Goal: Information Seeking & Learning: Learn about a topic

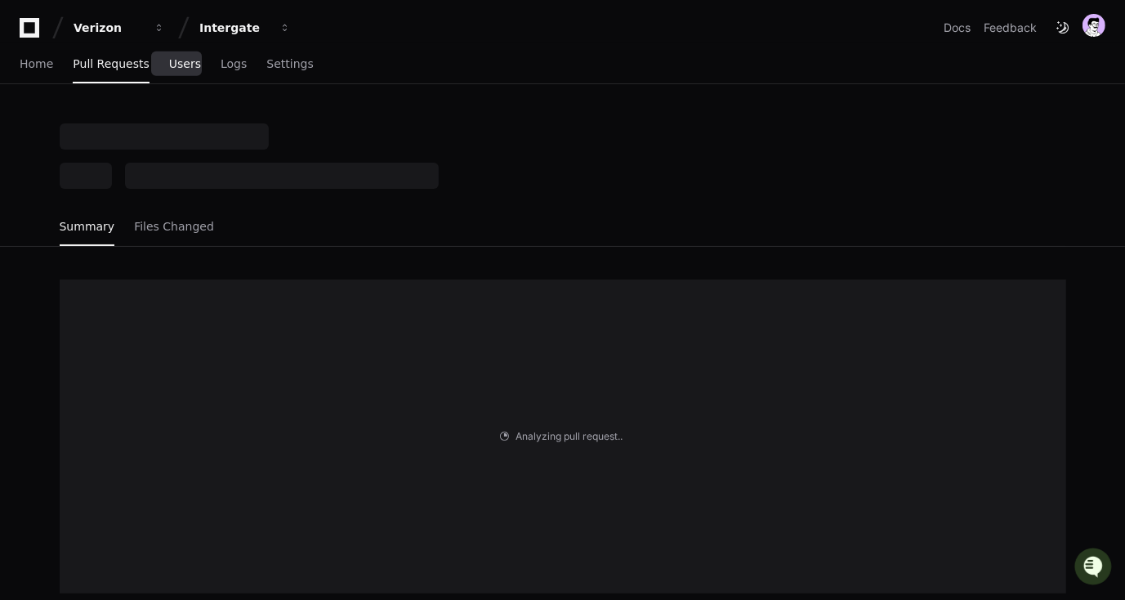
click at [176, 69] on span "Users" at bounding box center [185, 64] width 32 height 10
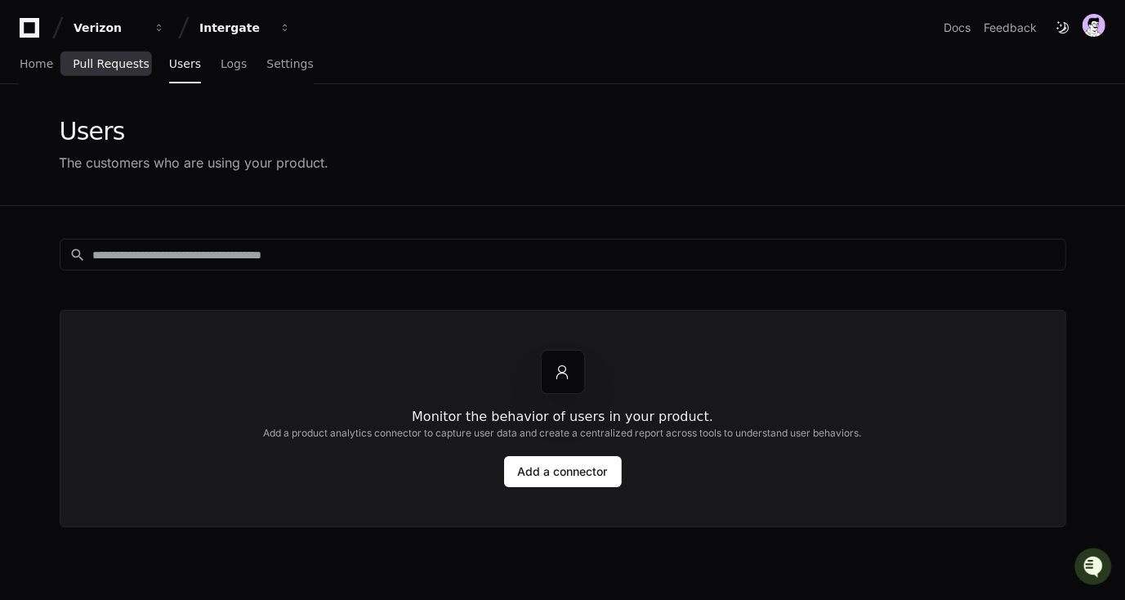
click at [127, 62] on span "Pull Requests" at bounding box center [111, 64] width 76 height 10
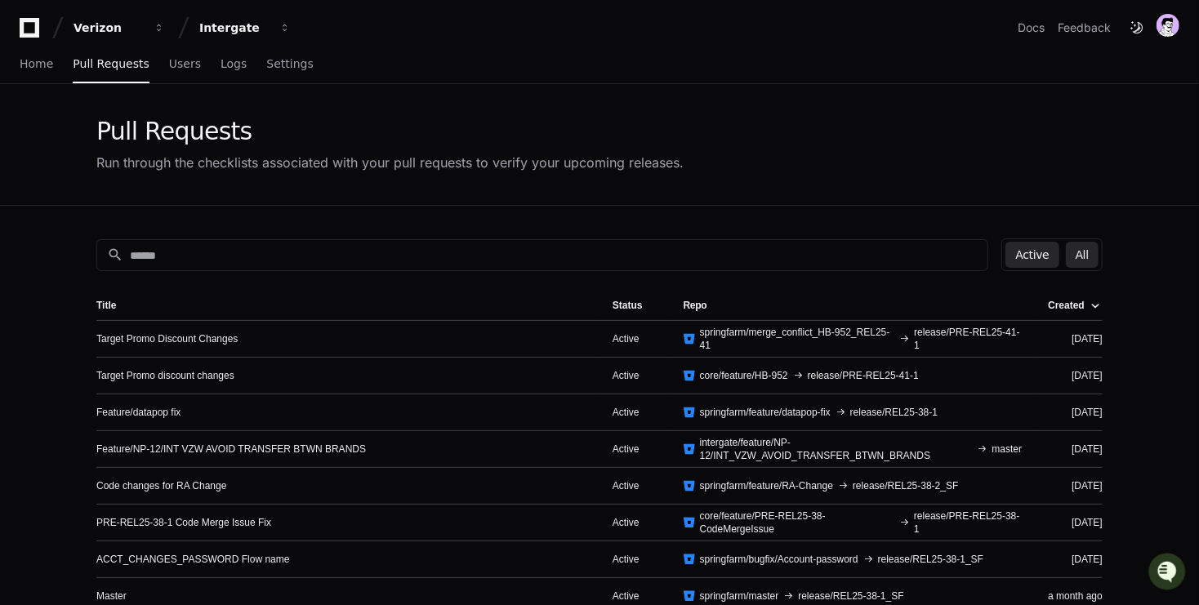
click at [1090, 253] on button "All" at bounding box center [1082, 255] width 33 height 26
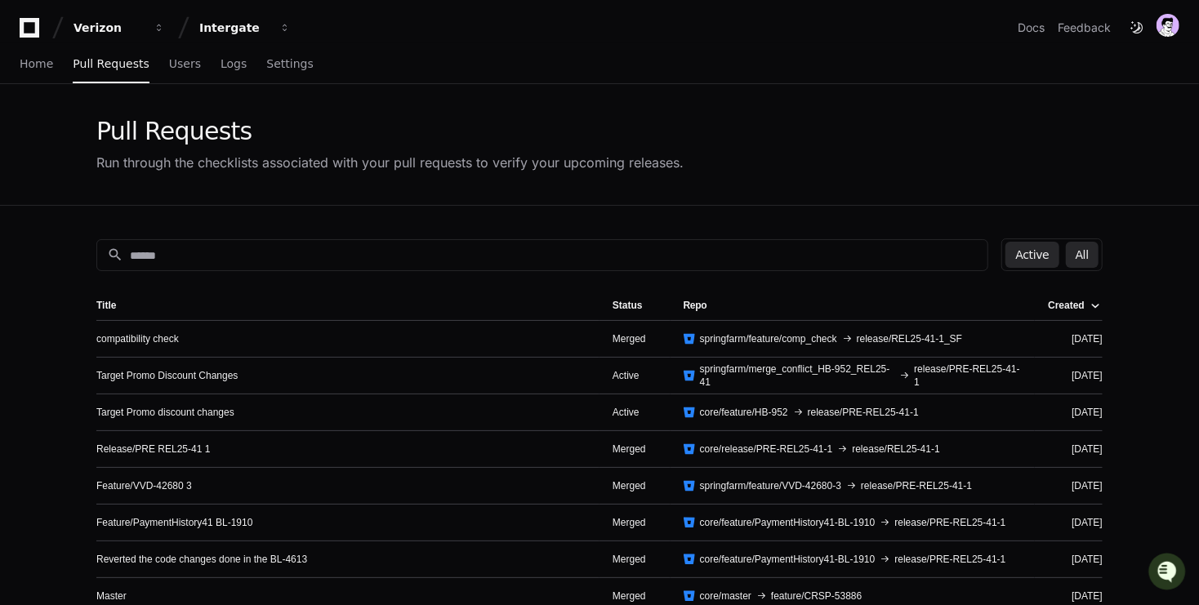
click at [1049, 249] on button "Active" at bounding box center [1032, 255] width 53 height 26
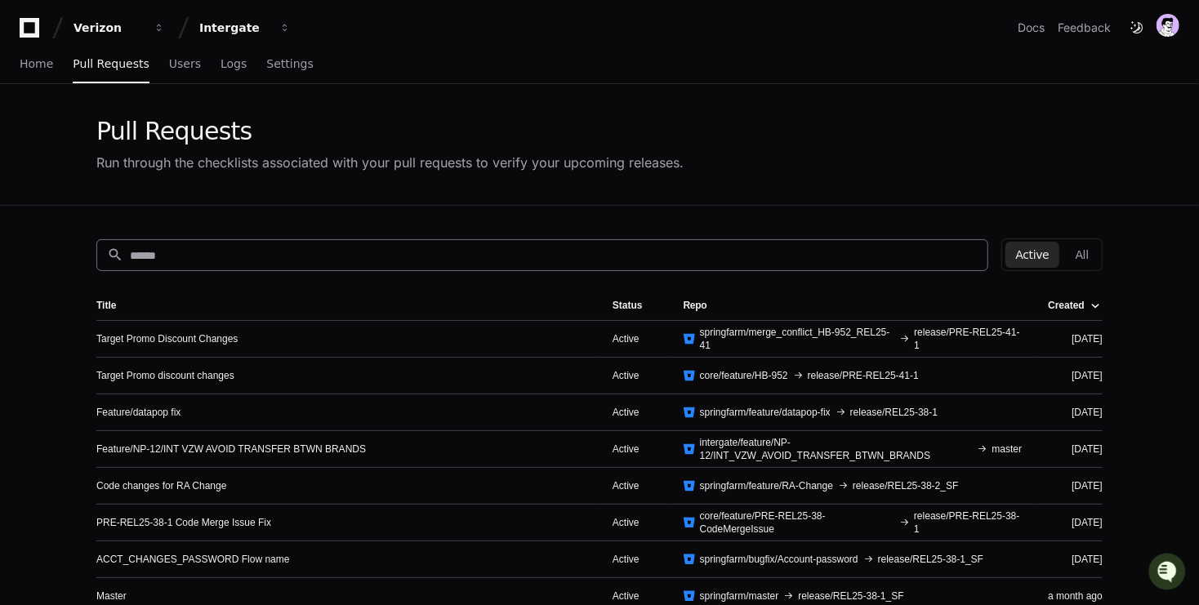
click at [514, 253] on input at bounding box center [554, 255] width 848 height 16
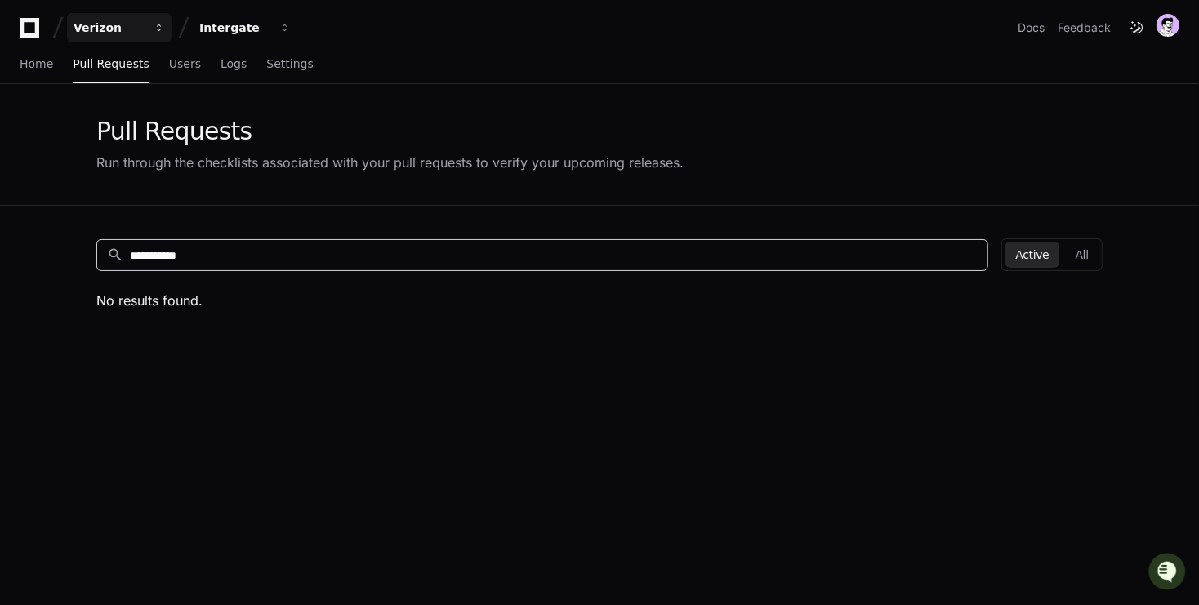
type input "**********"
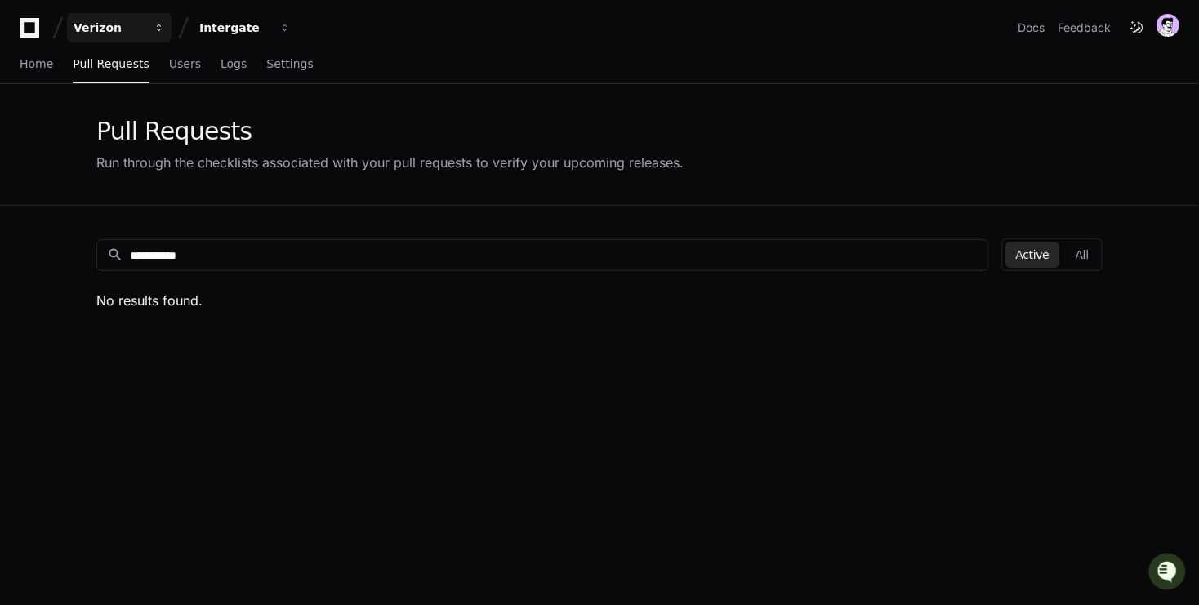
click at [106, 29] on div "Verizon" at bounding box center [109, 28] width 70 height 16
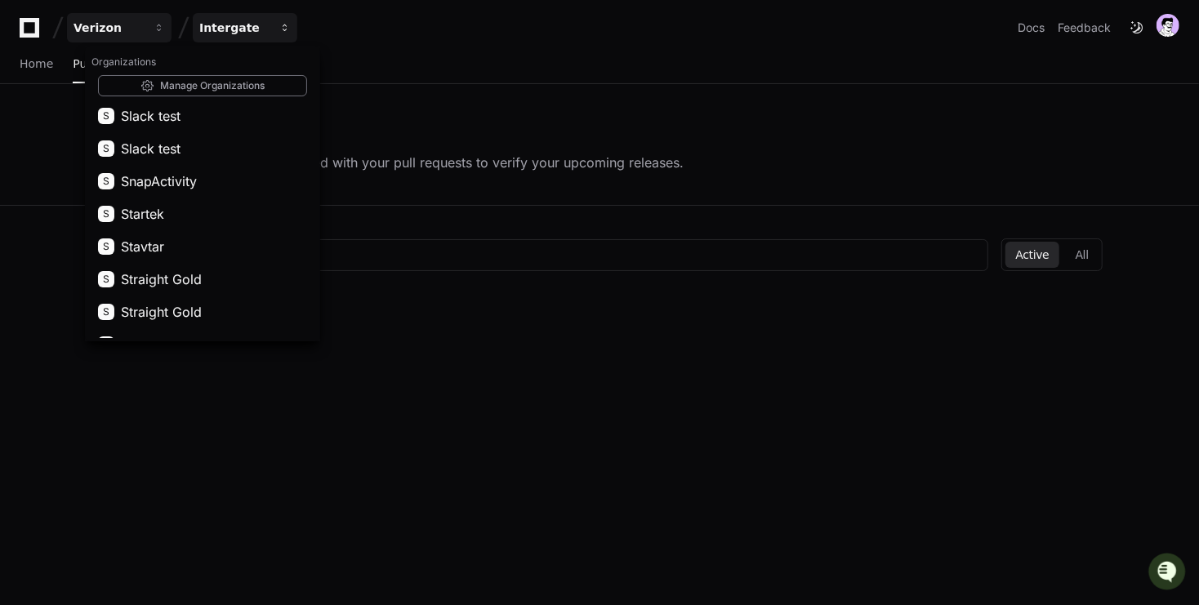
scroll to position [2751, 0]
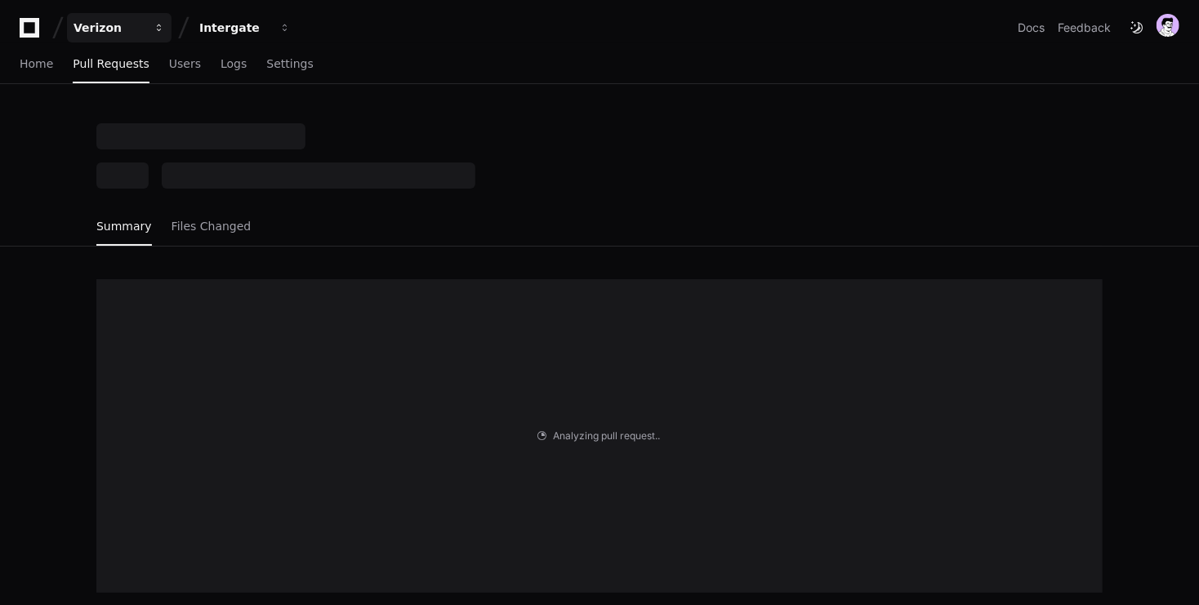
click at [100, 31] on div "Verizon" at bounding box center [109, 28] width 70 height 16
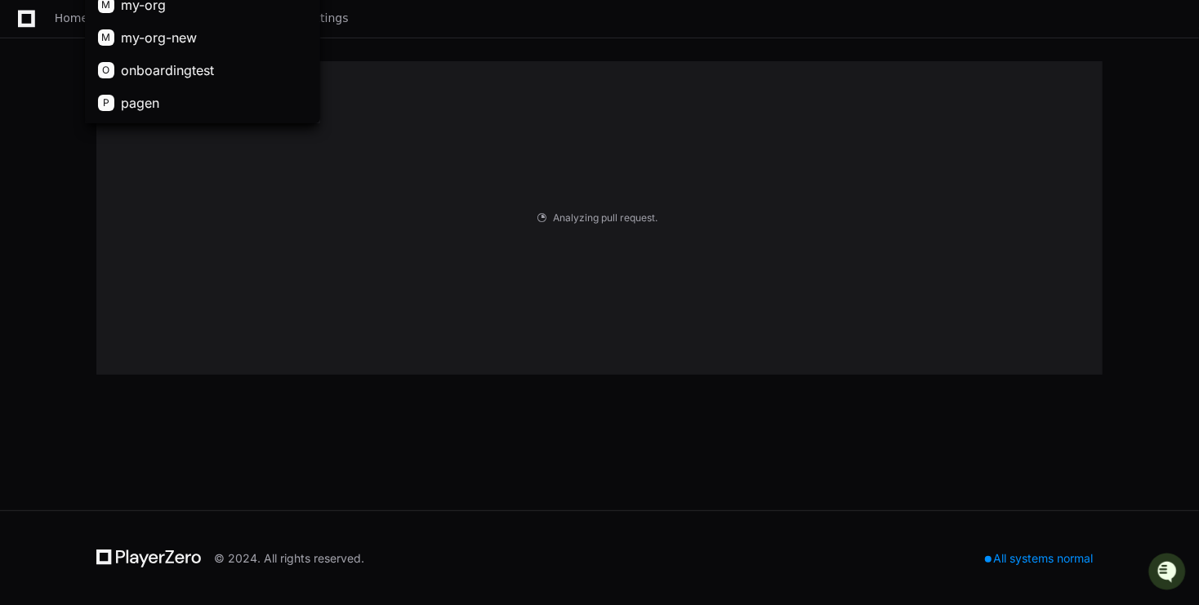
scroll to position [3096, 0]
click at [84, 253] on div "Analyzing pull request . . ." at bounding box center [600, 218] width 1046 height 379
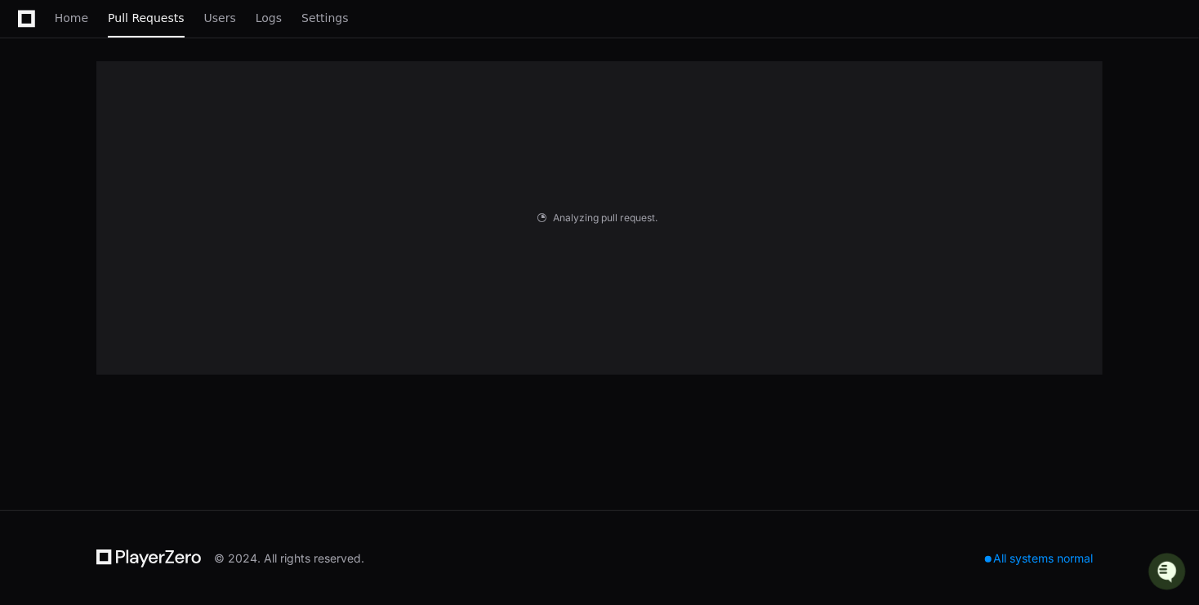
scroll to position [0, 0]
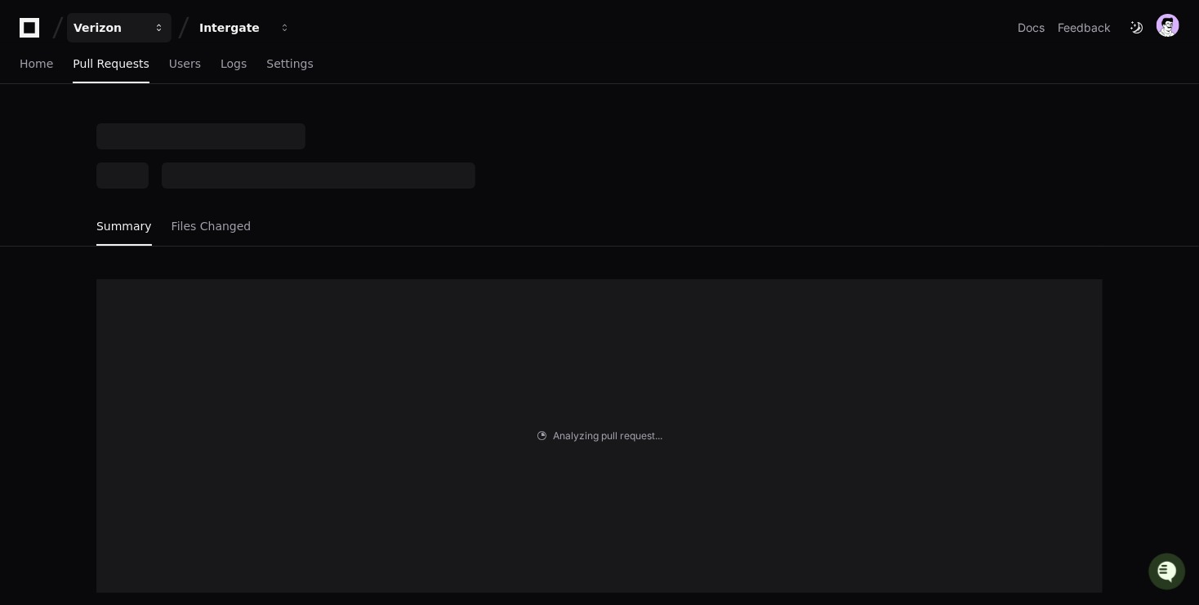
click at [124, 25] on div "Verizon" at bounding box center [109, 28] width 70 height 16
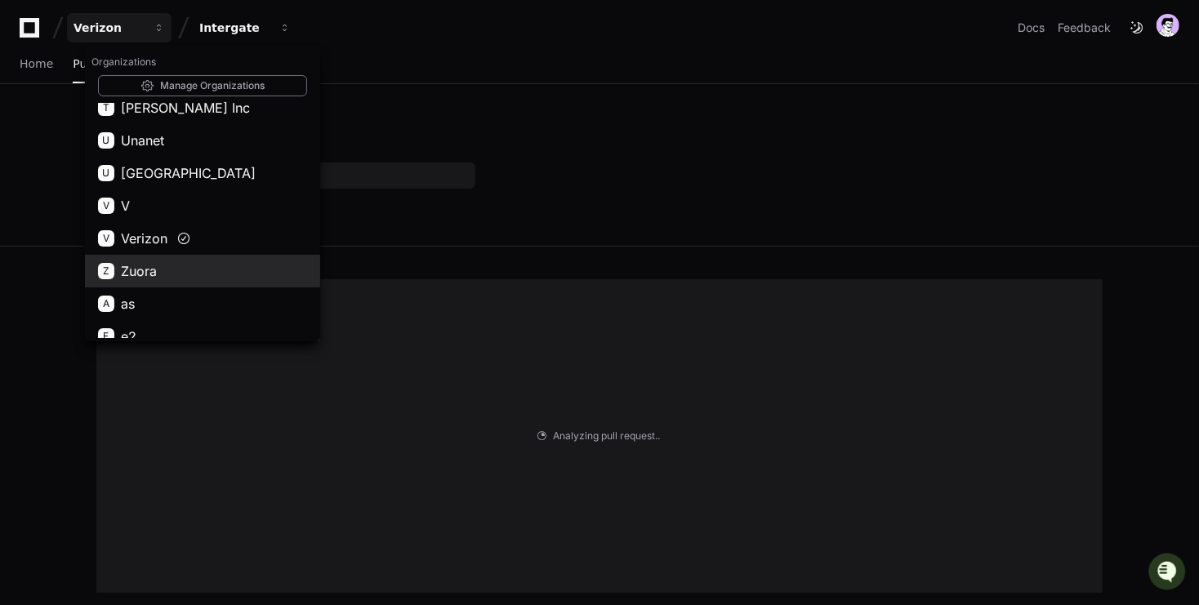
scroll to position [2591, 0]
click at [151, 269] on span "Zuora" at bounding box center [139, 273] width 36 height 20
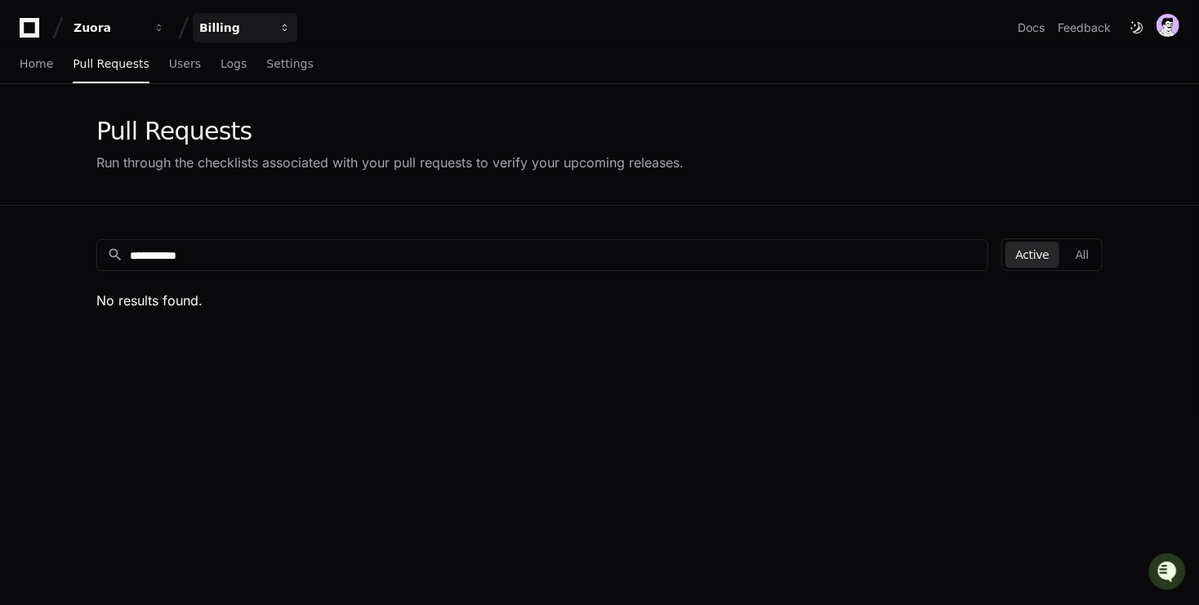
click at [269, 23] on div "Billing" at bounding box center [234, 28] width 70 height 16
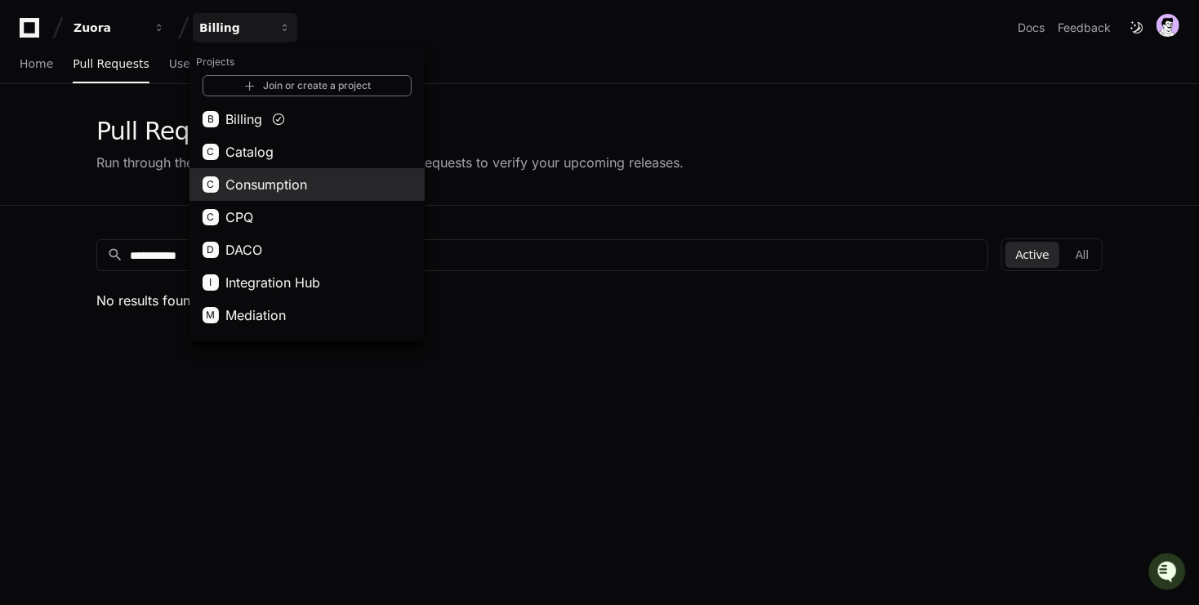
click at [305, 176] on span "Consumption" at bounding box center [266, 185] width 82 height 20
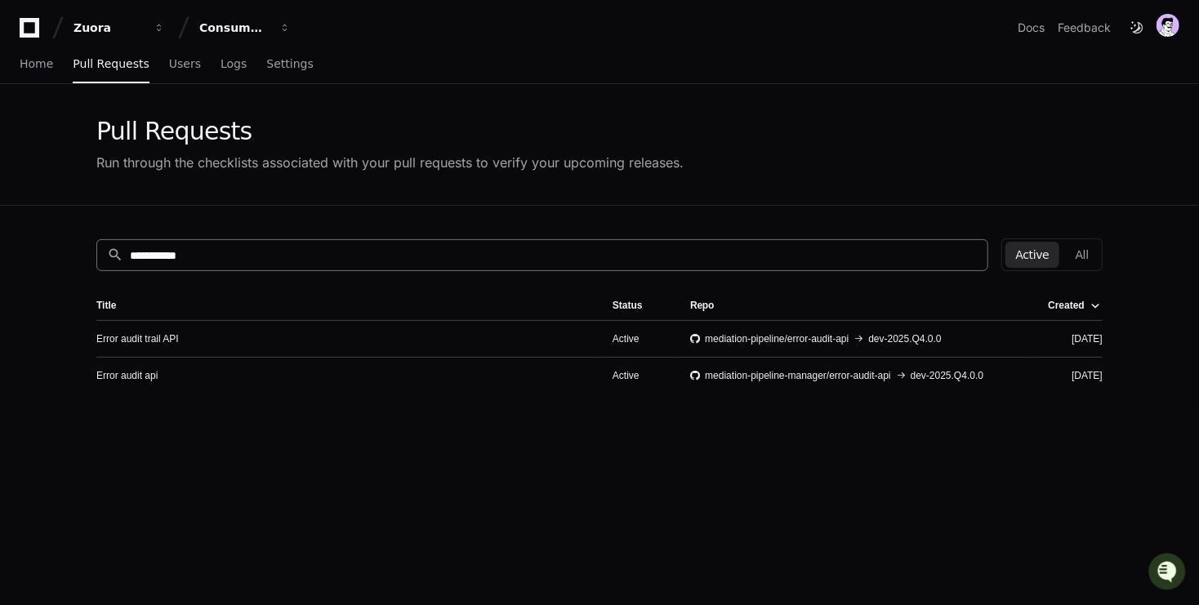
click at [188, 255] on input "**********" at bounding box center [554, 255] width 848 height 16
click at [141, 342] on link "Error audit trail API" at bounding box center [137, 338] width 82 height 13
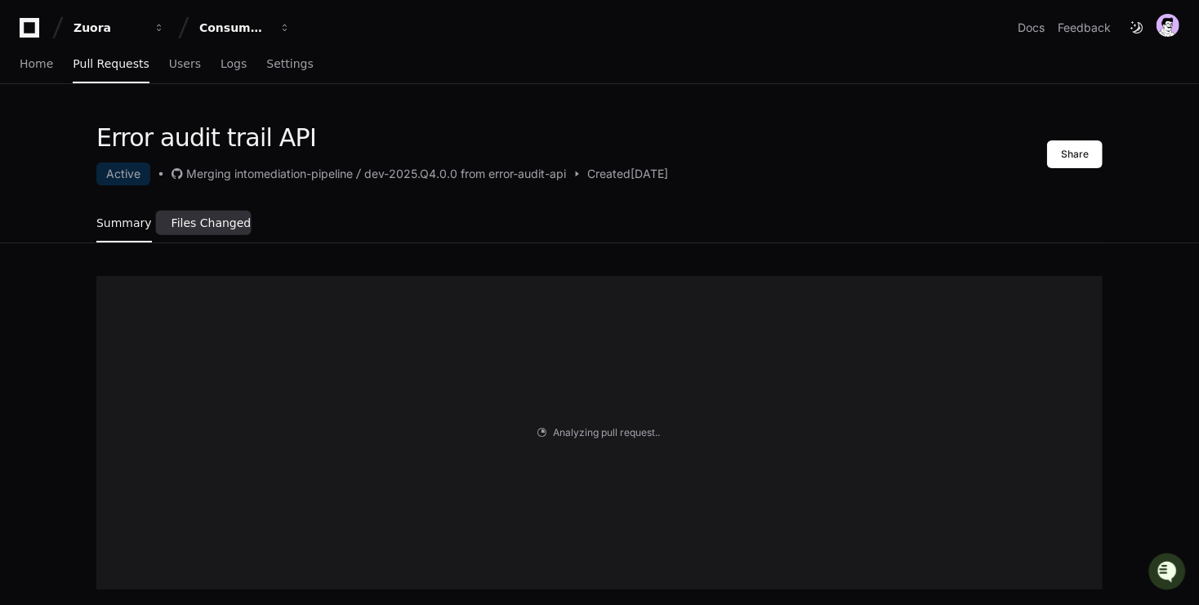
click at [192, 237] on link "Files Changed" at bounding box center [212, 224] width 80 height 38
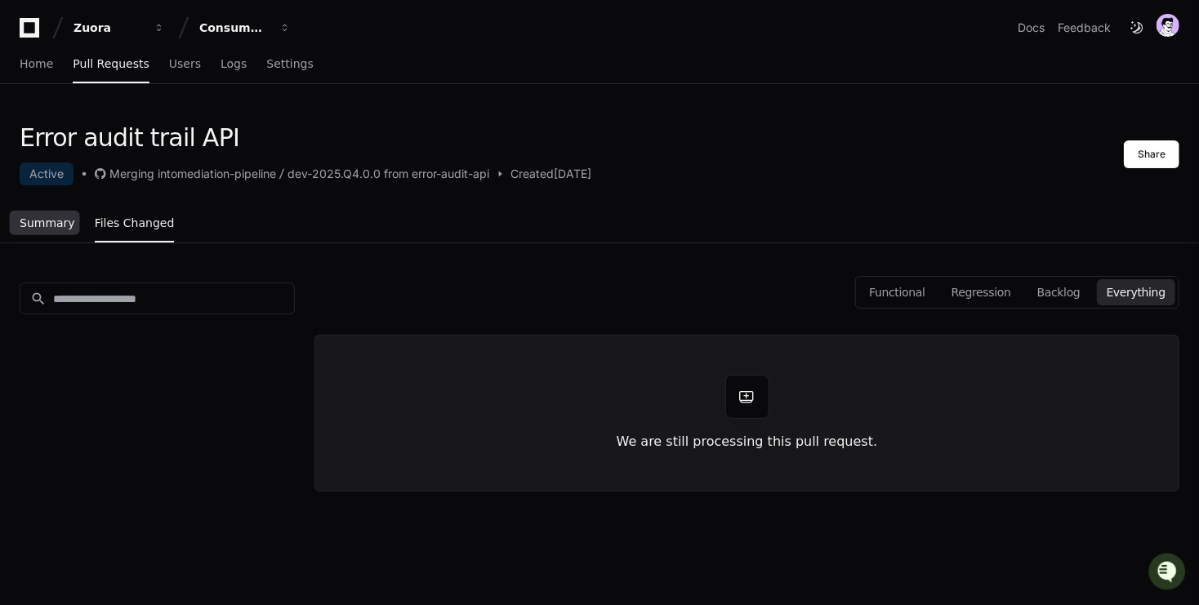
click at [37, 231] on link "Summary" at bounding box center [48, 224] width 56 height 38
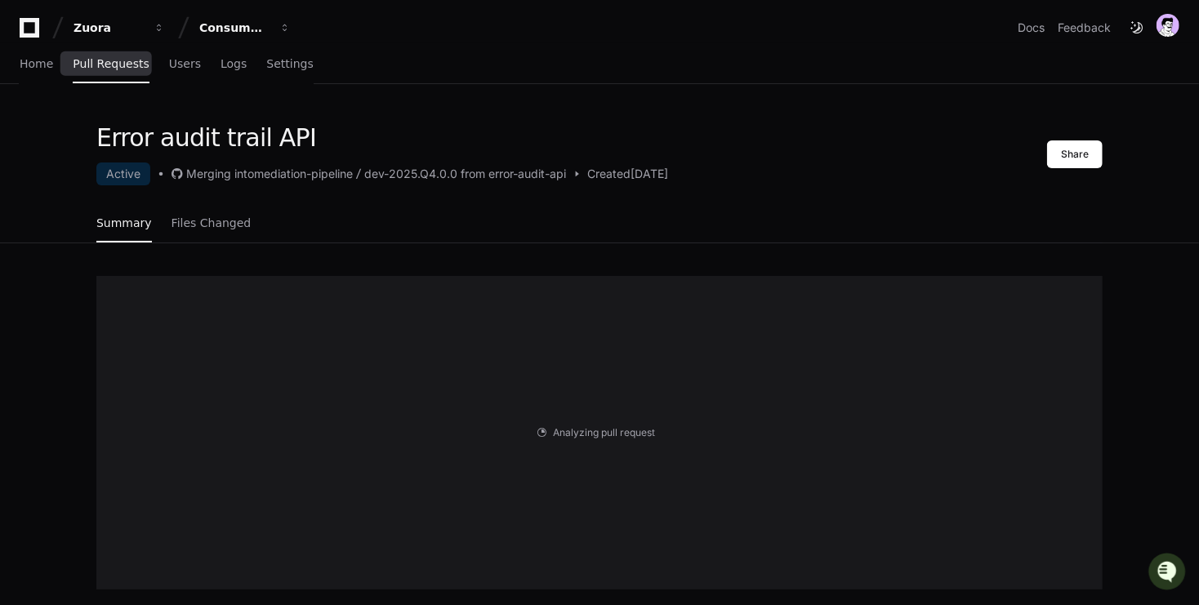
click at [52, 67] on div "Home Pull Requests Users Logs Settings" at bounding box center [167, 65] width 294 height 38
click at [83, 67] on span "Pull Requests" at bounding box center [111, 64] width 76 height 10
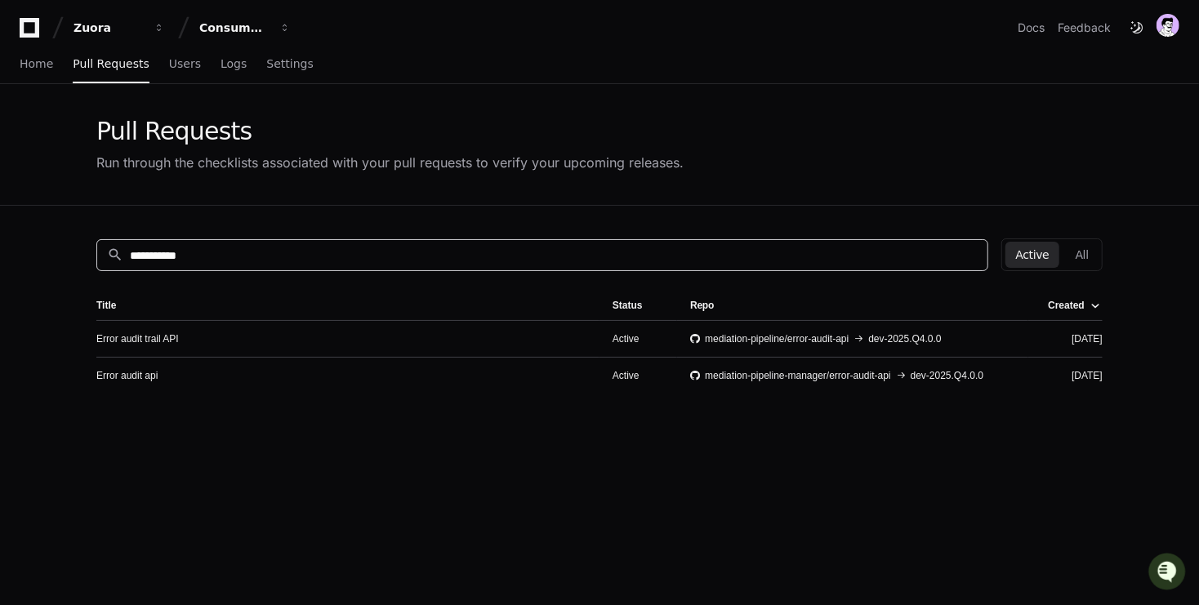
click at [318, 247] on input "**********" at bounding box center [554, 255] width 848 height 16
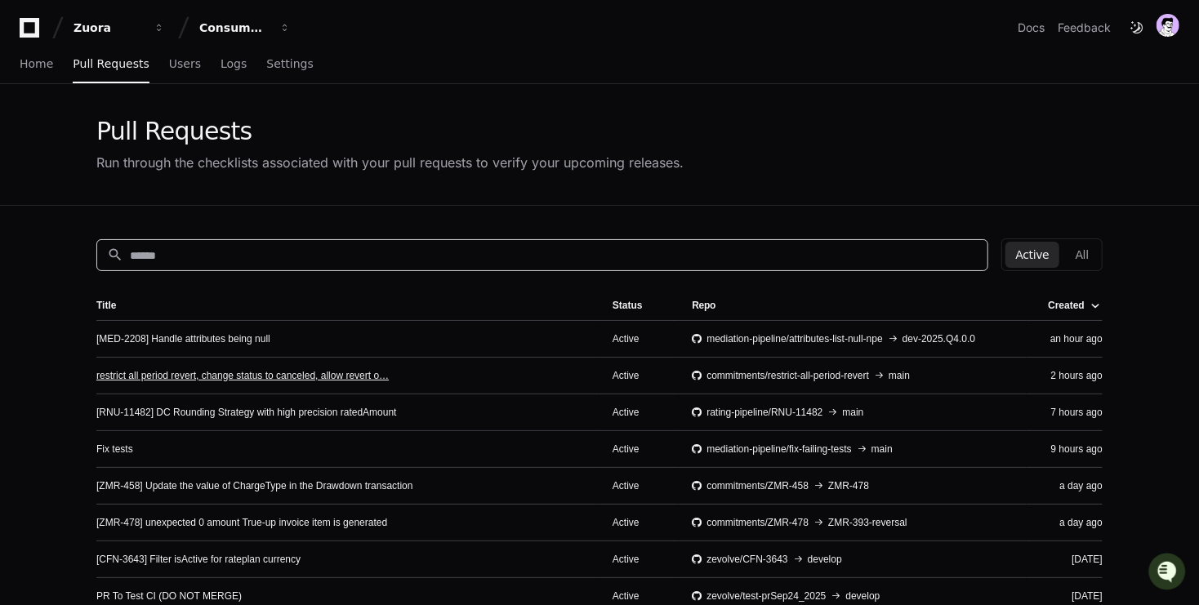
click at [227, 377] on link "restrict all period revert, change status to canceled, allow revert o…" at bounding box center [242, 375] width 292 height 13
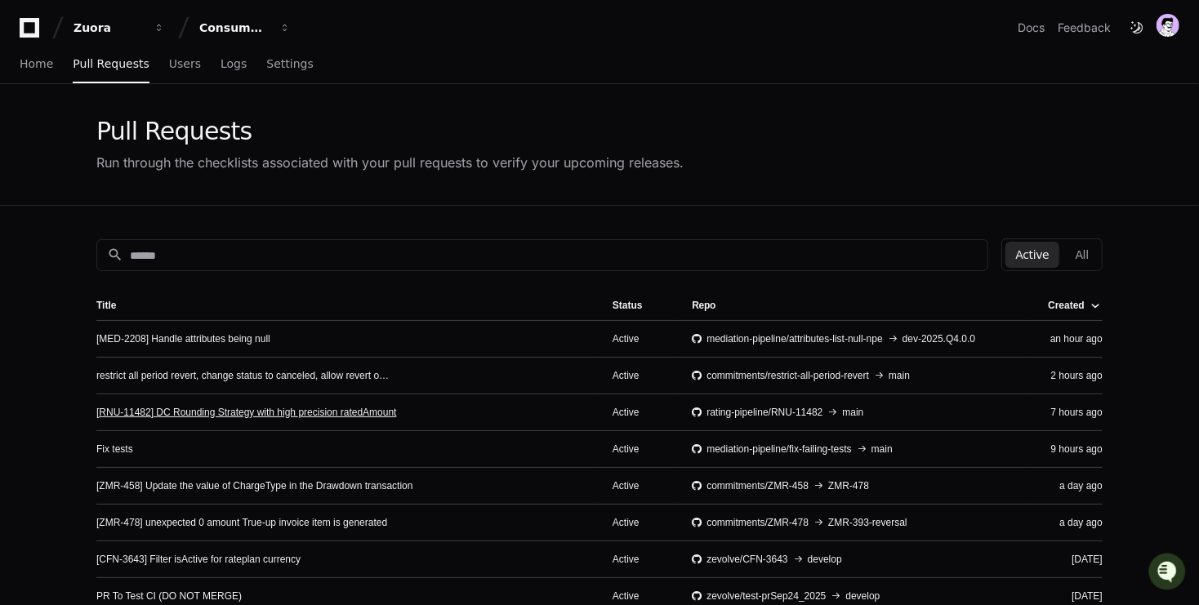
click at [285, 408] on link "[RNU-11482] DC Rounding Strategy with high precision ratedAmount" at bounding box center [246, 412] width 301 height 13
click at [207, 484] on link "[ZMR-458] Update the value of ChargeType in the Drawdown transaction" at bounding box center [254, 485] width 317 height 13
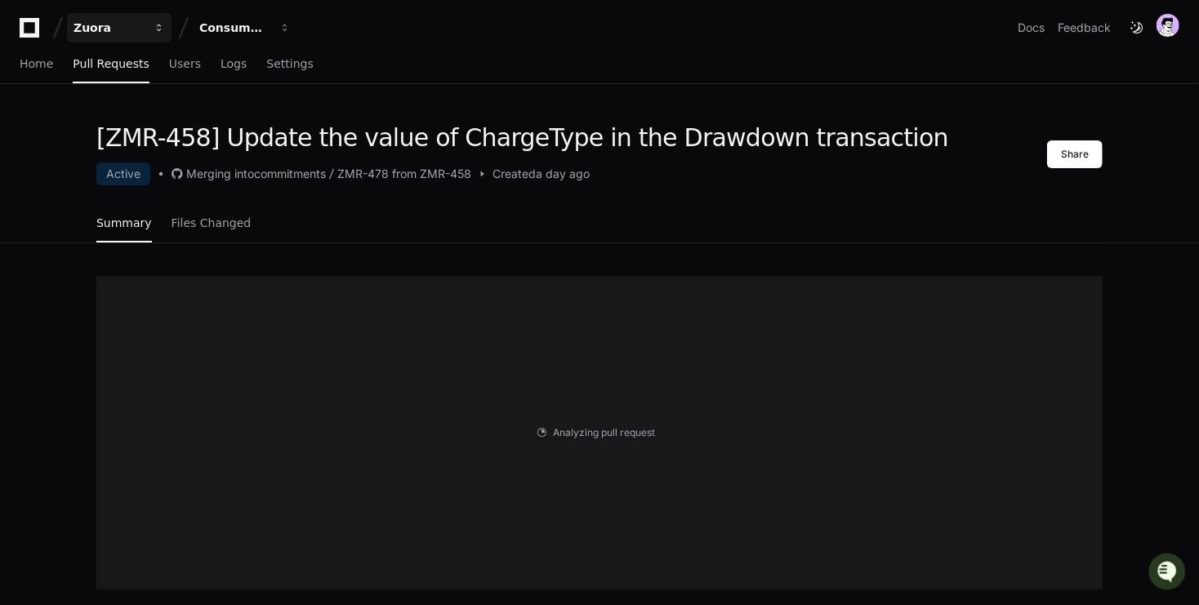
click at [127, 28] on div "Zuora" at bounding box center [109, 28] width 70 height 16
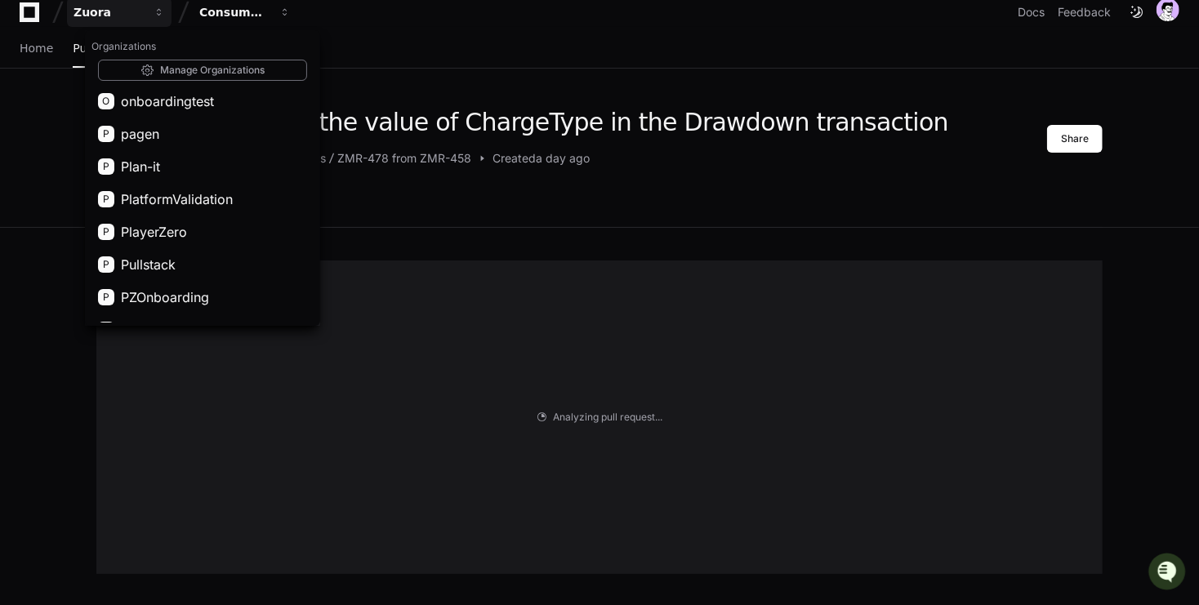
scroll to position [2285, 0]
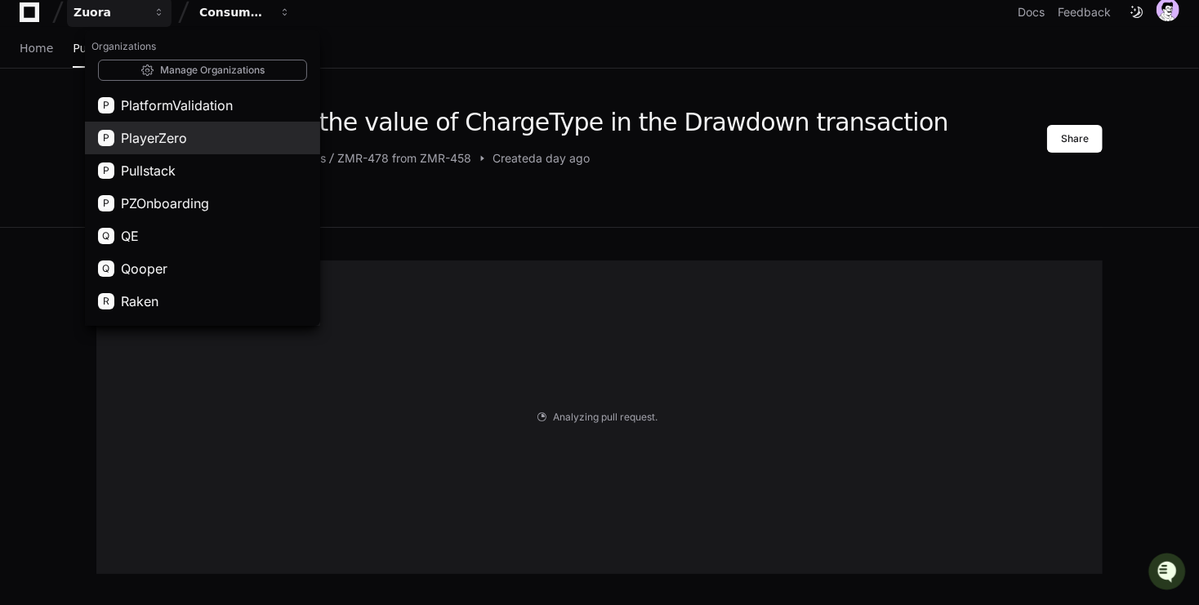
click at [186, 122] on button "P PlayerZero" at bounding box center [202, 138] width 235 height 33
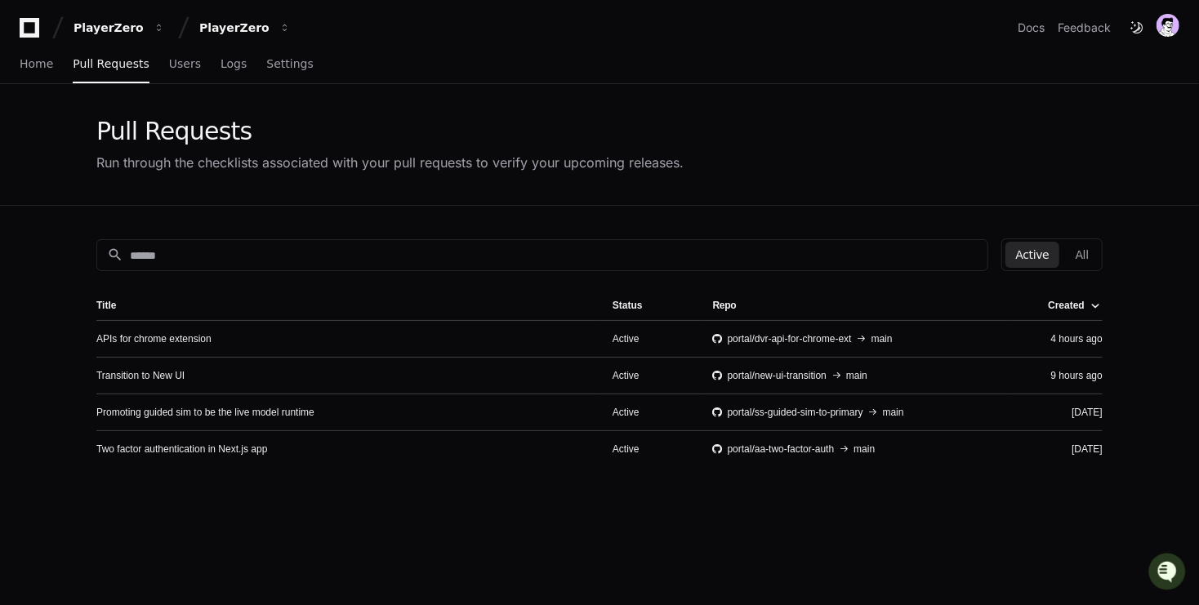
click at [152, 329] on td "APIs for chrome extension" at bounding box center [347, 338] width 503 height 37
click at [151, 340] on link "APIs for chrome extension" at bounding box center [153, 338] width 115 height 13
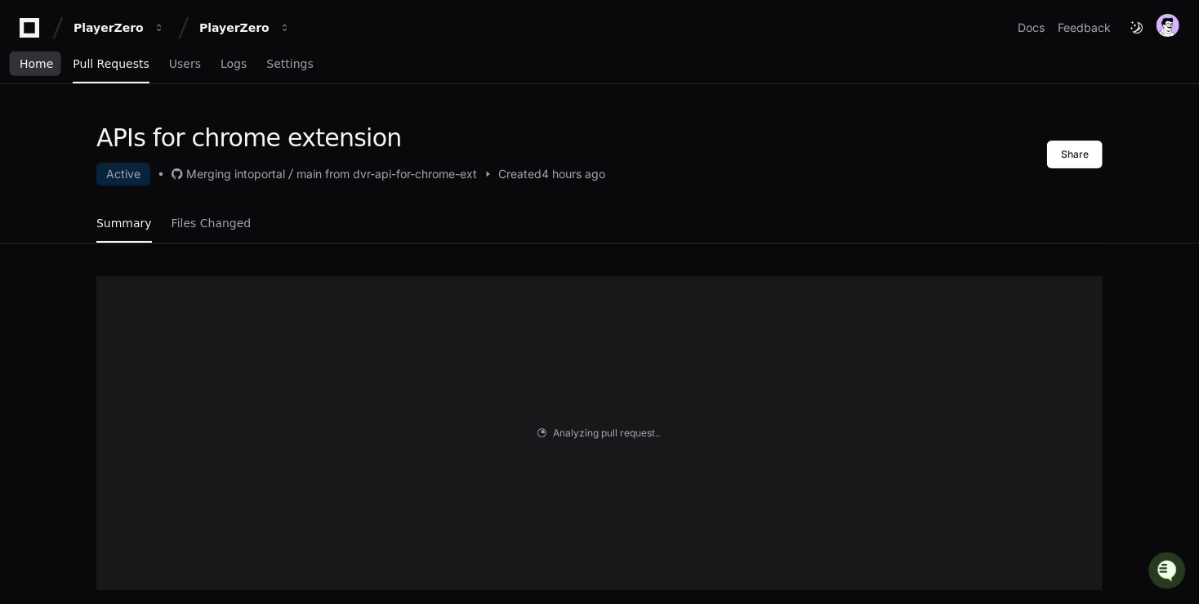
click at [33, 65] on span "Home" at bounding box center [36, 64] width 33 height 10
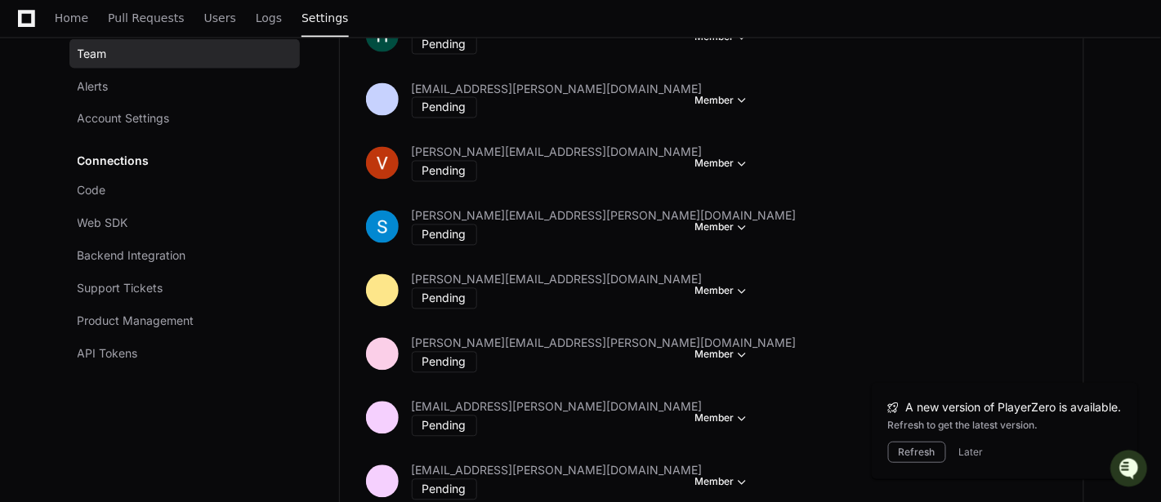
scroll to position [2420, 0]
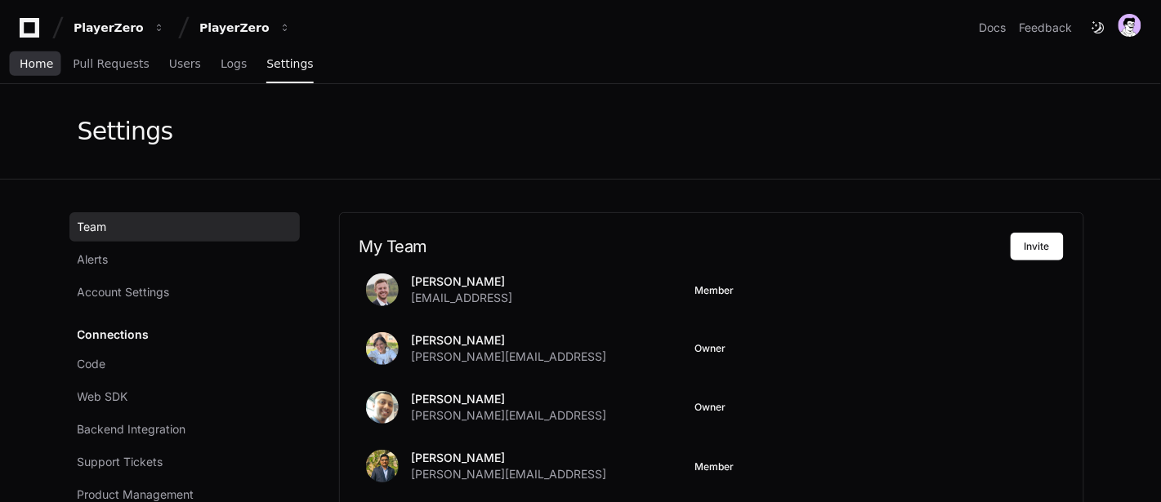
click at [32, 65] on span "Home" at bounding box center [36, 64] width 33 height 10
